Goal: Task Accomplishment & Management: Manage account settings

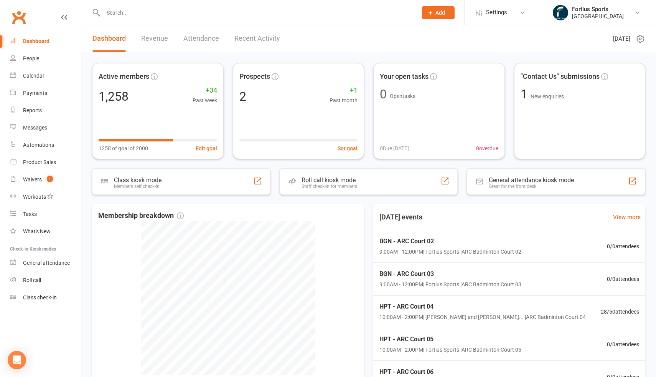
click at [204, 38] on link "Attendance" at bounding box center [201, 38] width 36 height 26
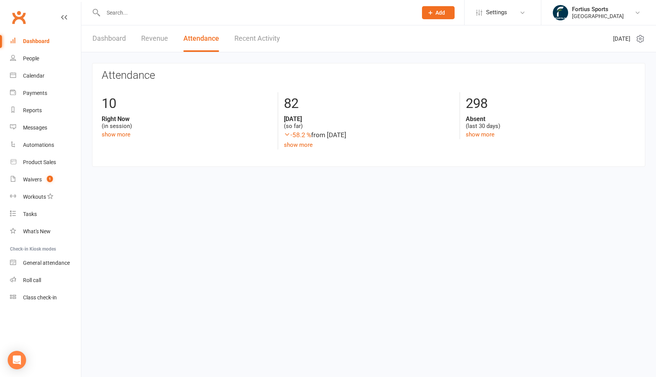
click at [248, 39] on link "Recent Activity" at bounding box center [258, 38] width 46 height 26
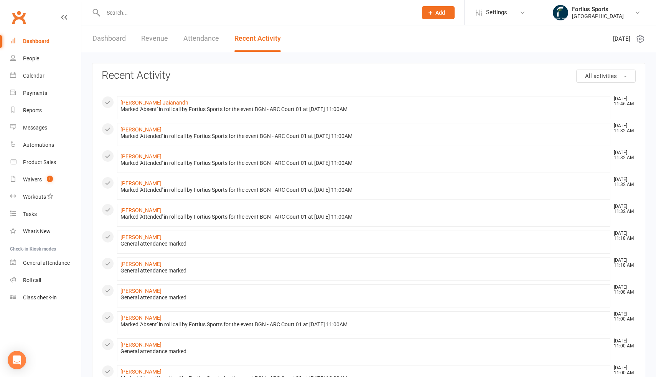
click at [116, 40] on link "Dashboard" at bounding box center [109, 38] width 33 height 26
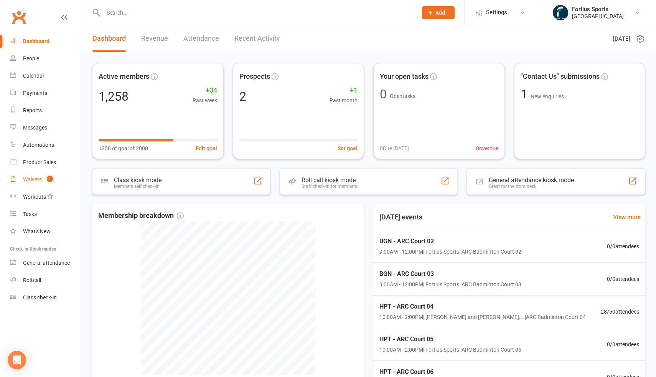
click at [33, 180] on div "Waivers" at bounding box center [32, 179] width 19 height 6
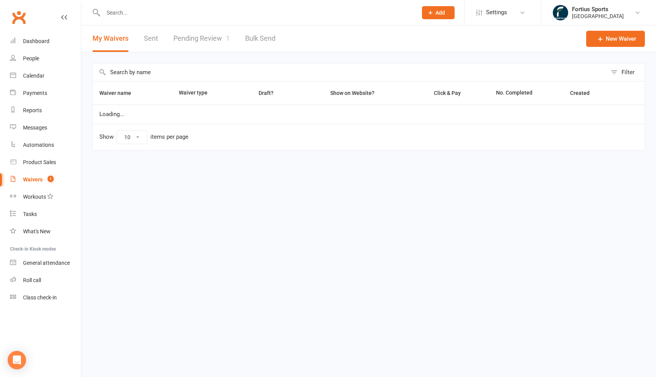
select select "100"
click at [220, 41] on link "Pending Review 1" at bounding box center [202, 38] width 56 height 26
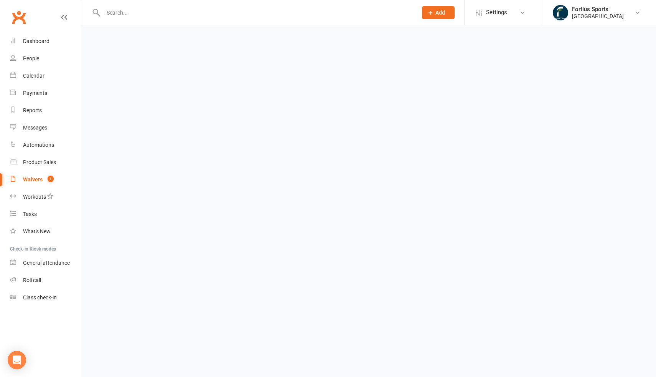
select select "100"
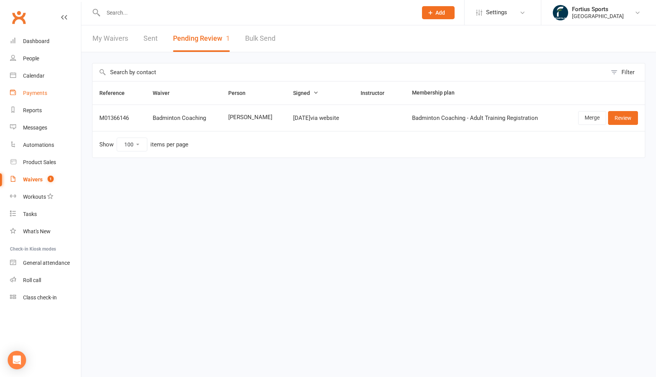
click at [39, 91] on div "Payments" at bounding box center [35, 93] width 24 height 6
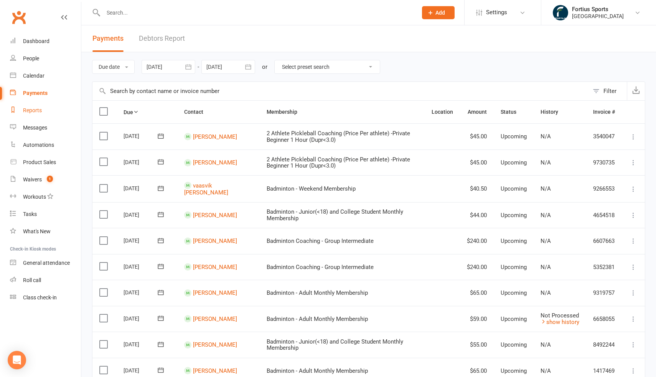
click at [35, 109] on div "Reports" at bounding box center [32, 110] width 19 height 6
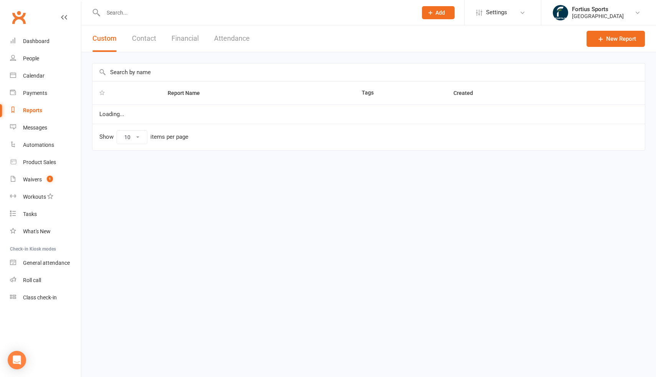
select select "100"
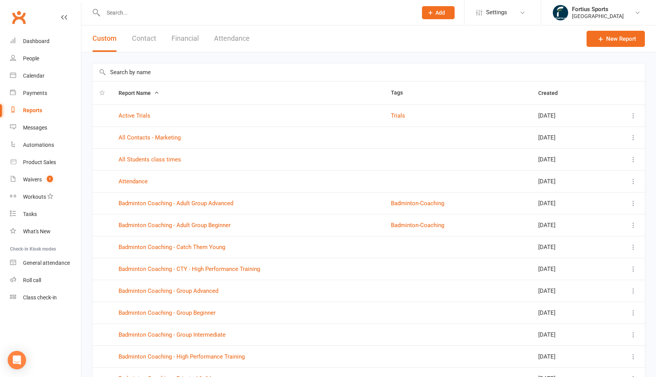
click at [157, 75] on input "text" at bounding box center [369, 72] width 553 height 18
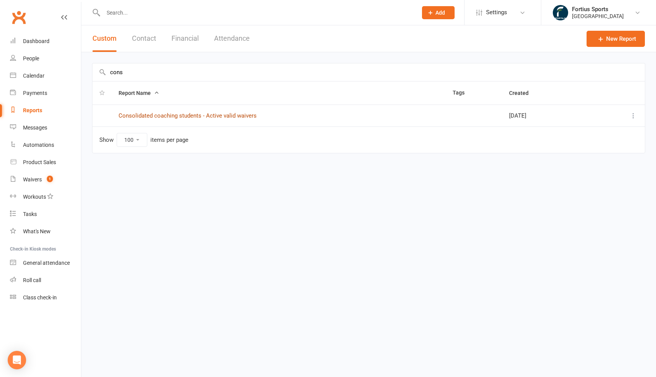
type input "cons"
click at [241, 117] on link "Consolidated coaching students - Active valid waivers" at bounding box center [188, 115] width 138 height 7
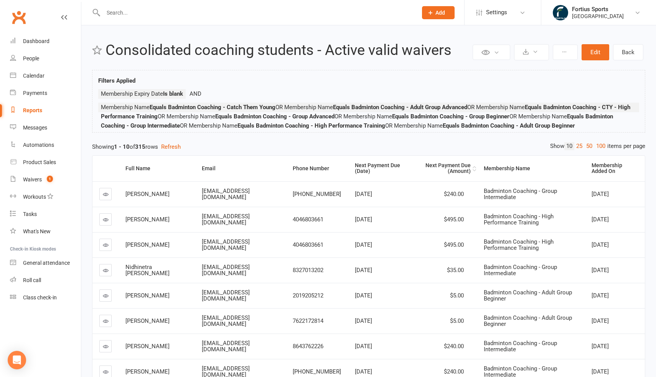
click at [447, 167] on div "Next Payment Due (Amount)" at bounding box center [443, 168] width 55 height 12
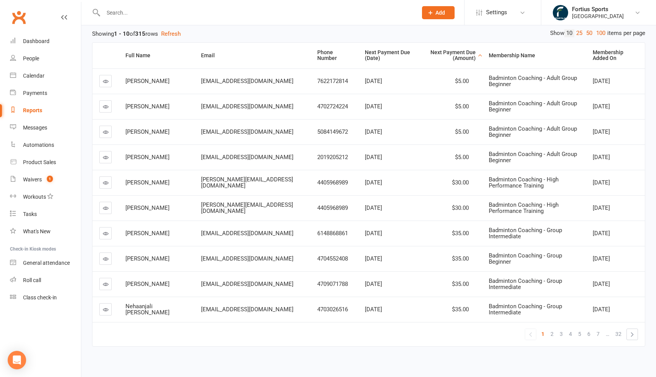
scroll to position [119, 0]
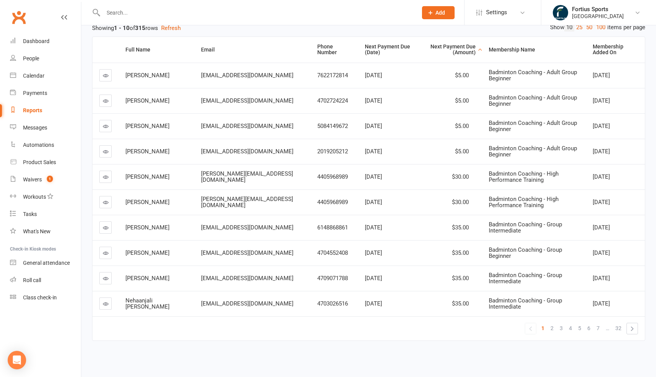
click at [452, 177] on span "$30.00" at bounding box center [460, 176] width 17 height 7
click at [496, 180] on div "Badminton Coaching - High Performance Training" at bounding box center [534, 176] width 90 height 13
click at [493, 205] on div "Badminton Coaching - High Performance Training" at bounding box center [534, 202] width 90 height 13
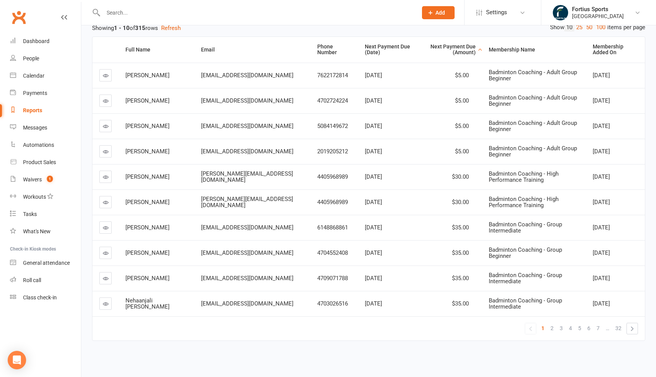
click at [493, 205] on div "Badminton Coaching - High Performance Training" at bounding box center [534, 202] width 90 height 13
click at [498, 231] on span "Badminton Coaching - Group Intermediate" at bounding box center [525, 227] width 73 height 13
click at [562, 255] on span "Badminton Coaching - Group Beginner" at bounding box center [525, 252] width 73 height 13
click at [552, 328] on span "2" at bounding box center [552, 327] width 3 height 11
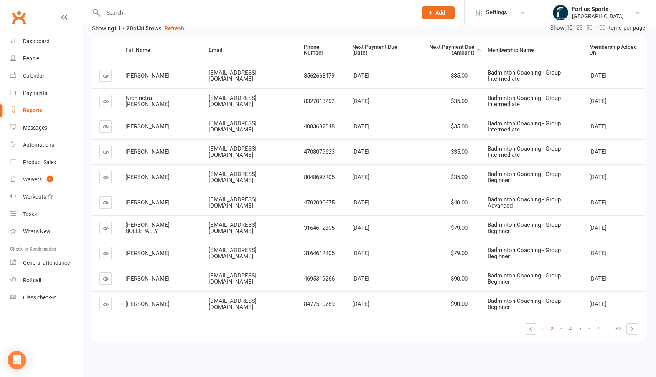
scroll to position [119, 0]
click at [560, 328] on span "3" at bounding box center [561, 327] width 3 height 11
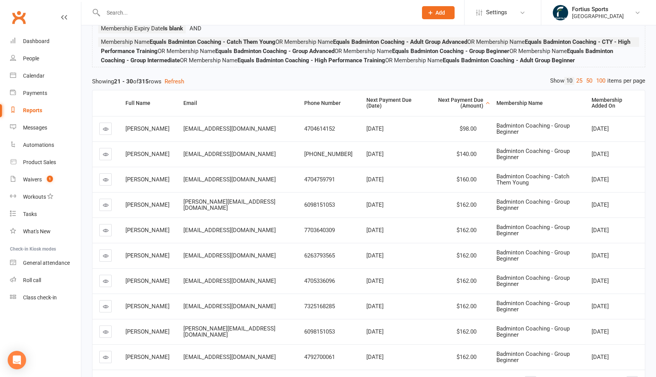
scroll to position [60, 0]
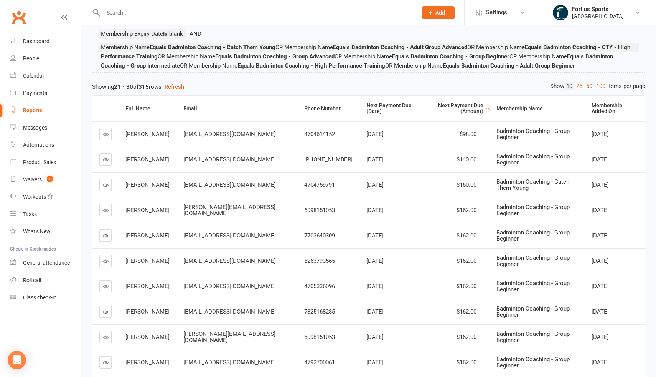
click at [590, 86] on link "50" at bounding box center [590, 86] width 10 height 8
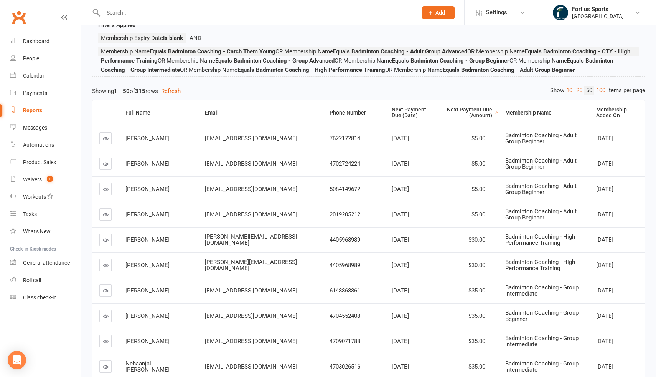
scroll to position [51, 0]
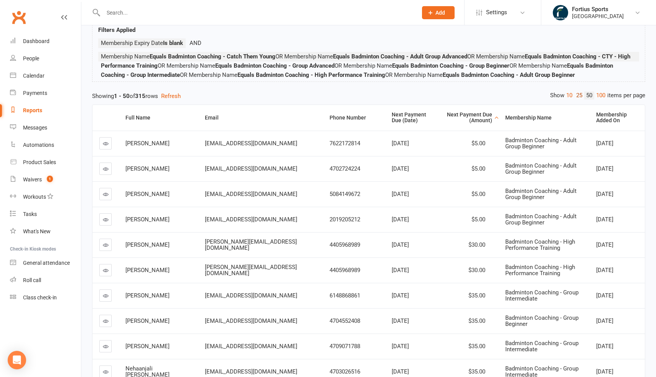
click at [579, 96] on link "25" at bounding box center [580, 95] width 10 height 8
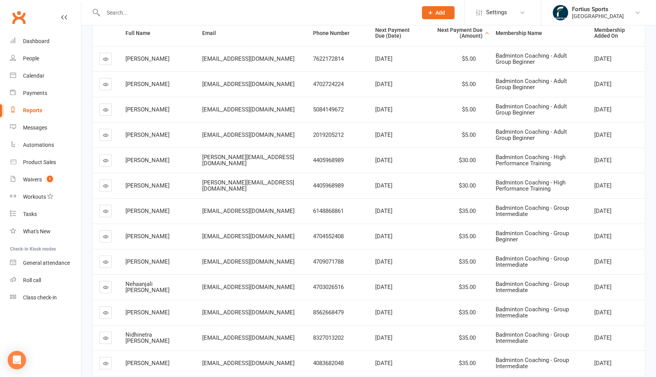
scroll to position [132, 0]
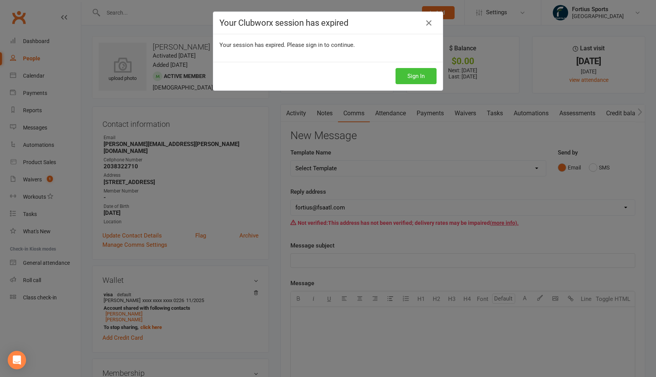
click at [421, 71] on button "Sign In" at bounding box center [416, 76] width 41 height 16
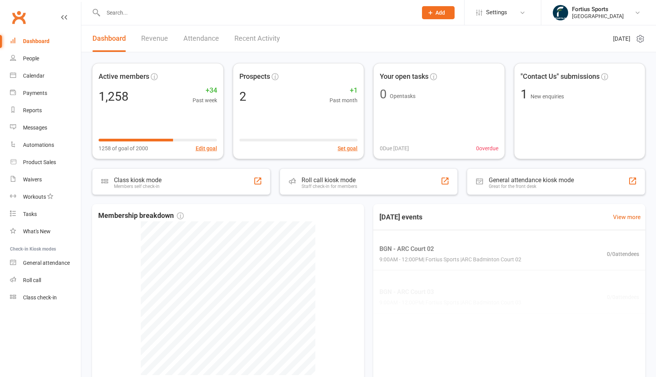
click at [156, 12] on input "text" at bounding box center [256, 12] width 311 height 11
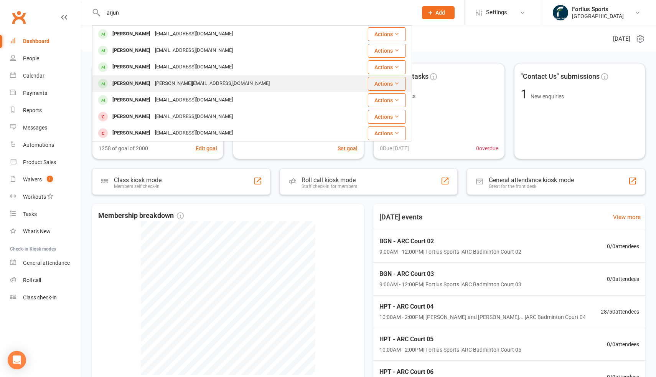
type input "arjun"
click at [153, 85] on div "Ravikrishna.kasu@gmail.com" at bounding box center [212, 83] width 119 height 11
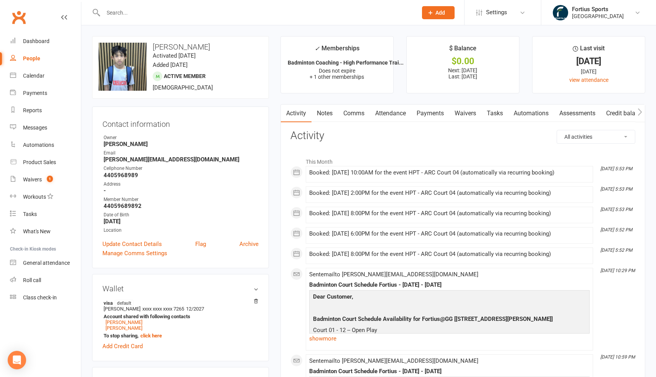
click at [430, 115] on link "Payments" at bounding box center [431, 113] width 38 height 18
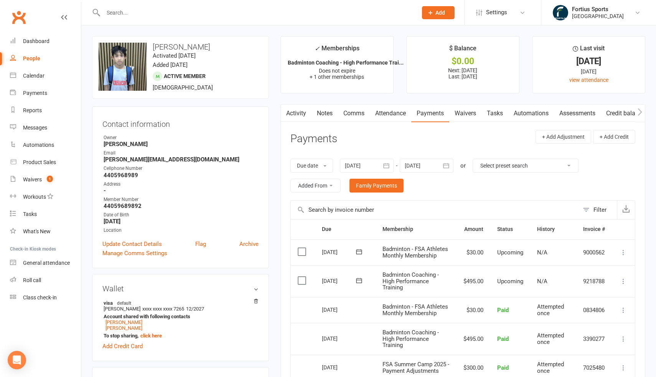
click at [376, 164] on div at bounding box center [367, 166] width 54 height 14
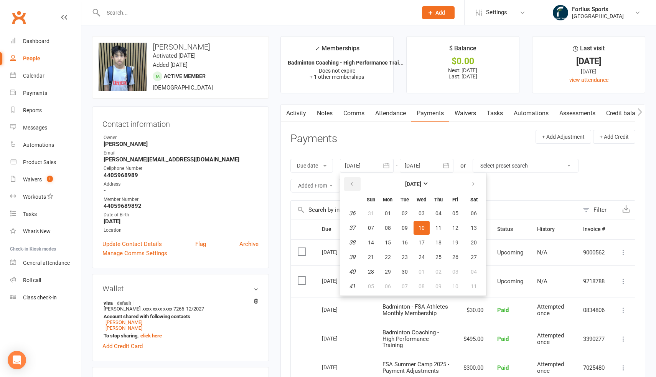
click at [355, 183] on icon "button" at bounding box center [351, 184] width 5 height 6
click at [460, 212] on button "01" at bounding box center [456, 213] width 16 height 14
type input "01 Aug 2025"
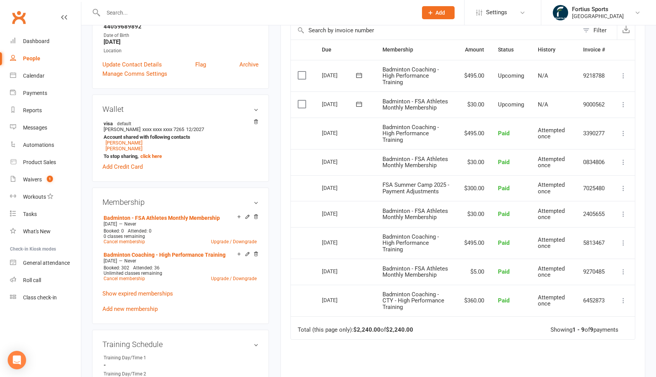
scroll to position [177, 0]
